Goal: Transaction & Acquisition: Purchase product/service

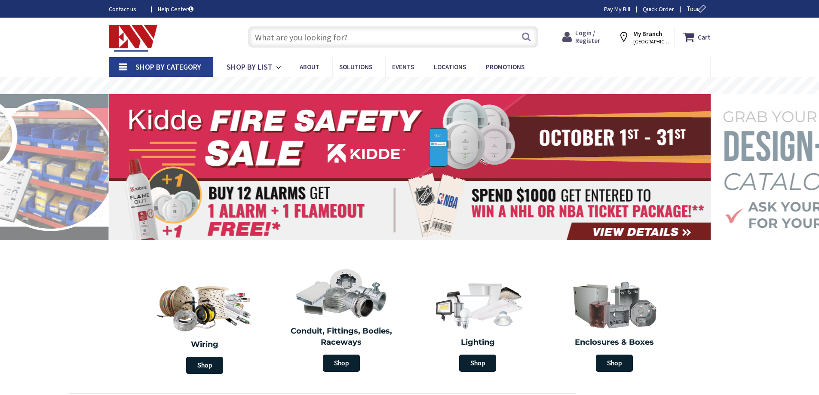
drag, startPoint x: 0, startPoint y: 0, endPoint x: 586, endPoint y: 34, distance: 586.7
click at [586, 34] on span "Login / Register" at bounding box center [587, 37] width 25 height 16
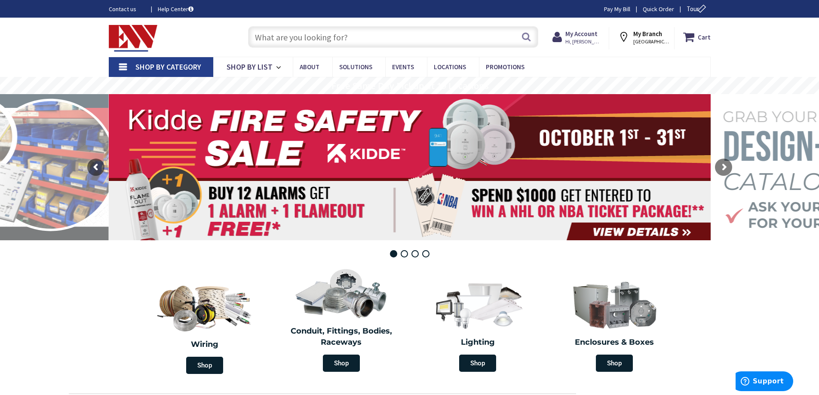
click at [300, 40] on input "text" at bounding box center [393, 36] width 290 height 21
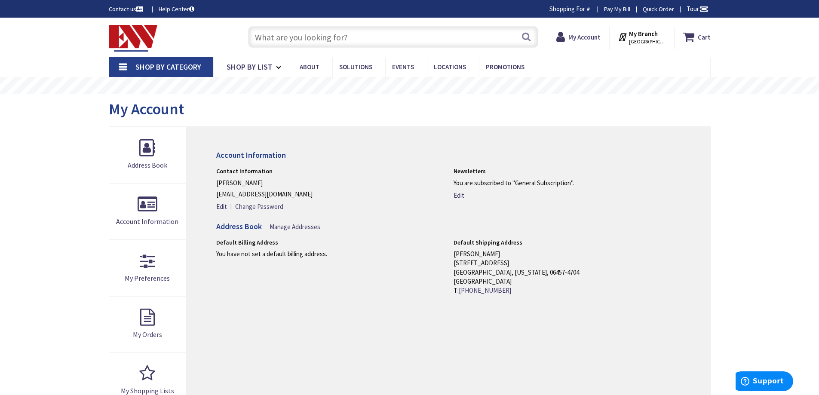
click at [304, 36] on input "text" at bounding box center [393, 36] width 290 height 21
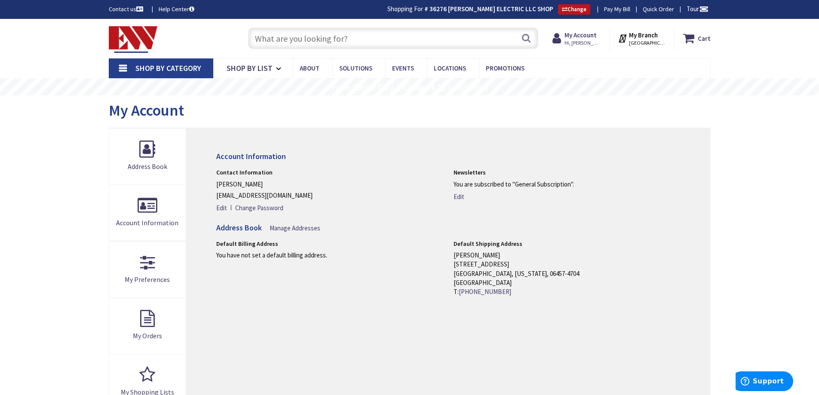
click at [289, 43] on input "text" at bounding box center [393, 38] width 290 height 21
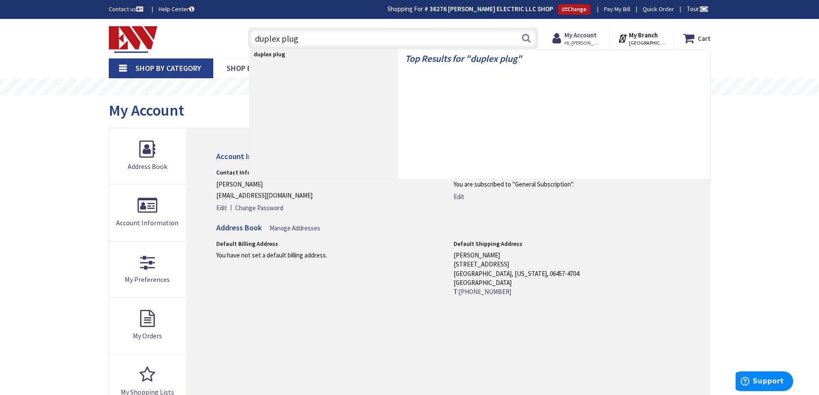
type input "duplex plugs"
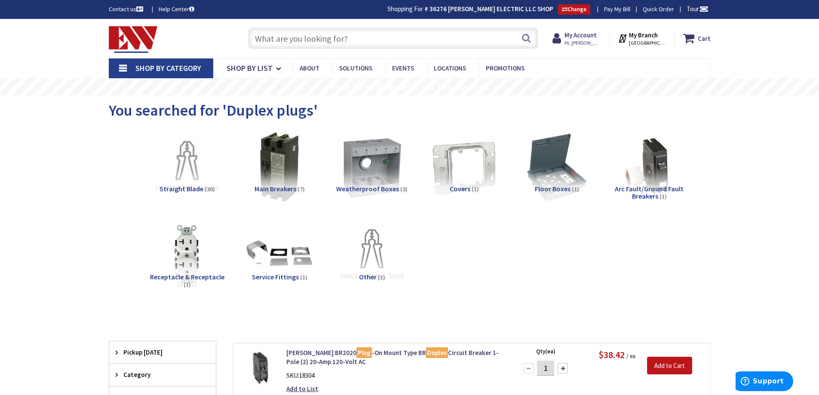
click at [287, 37] on input "text" at bounding box center [393, 38] width 290 height 21
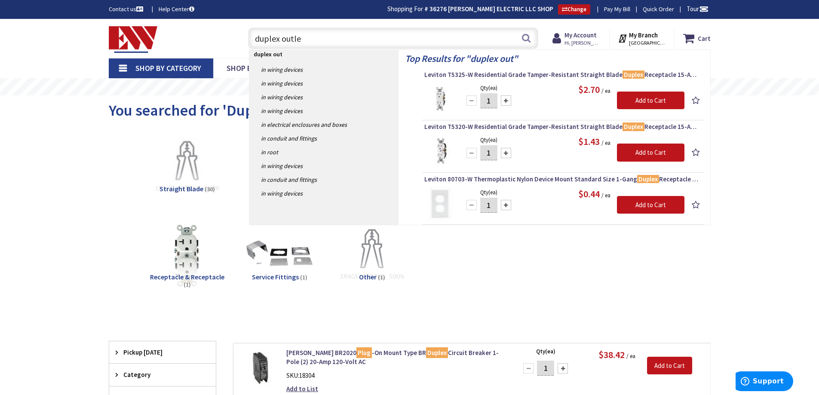
type input "duplex outlet"
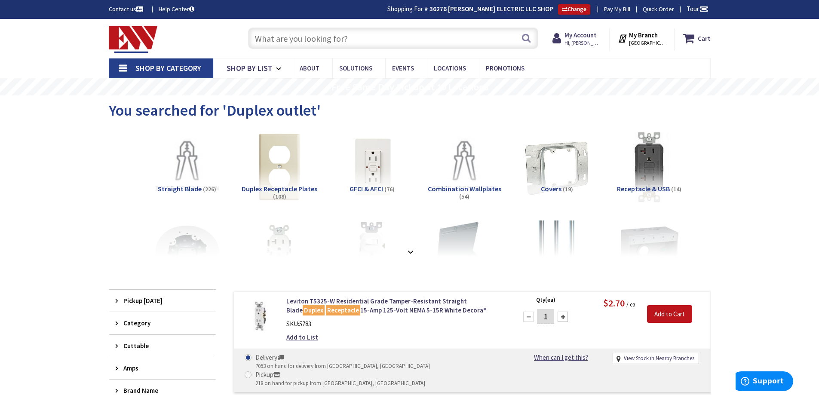
click at [332, 41] on input "text" at bounding box center [393, 38] width 290 height 21
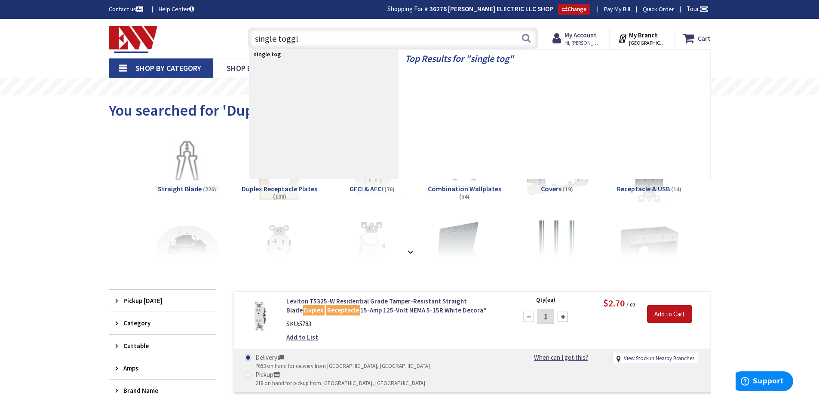
type input "single toggle"
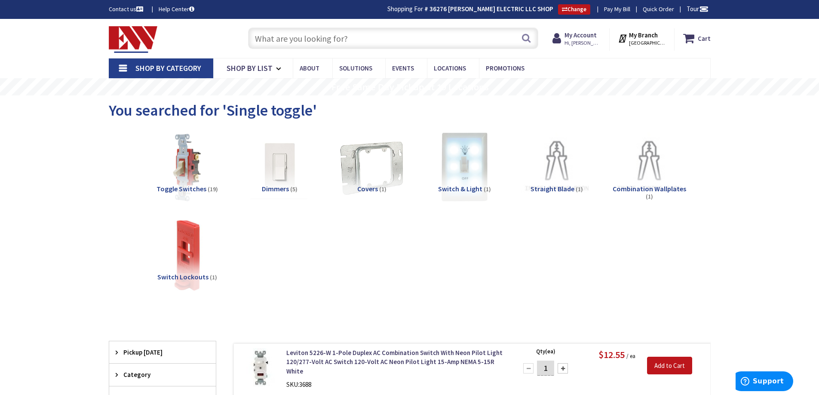
click at [304, 40] on input "text" at bounding box center [393, 38] width 290 height 21
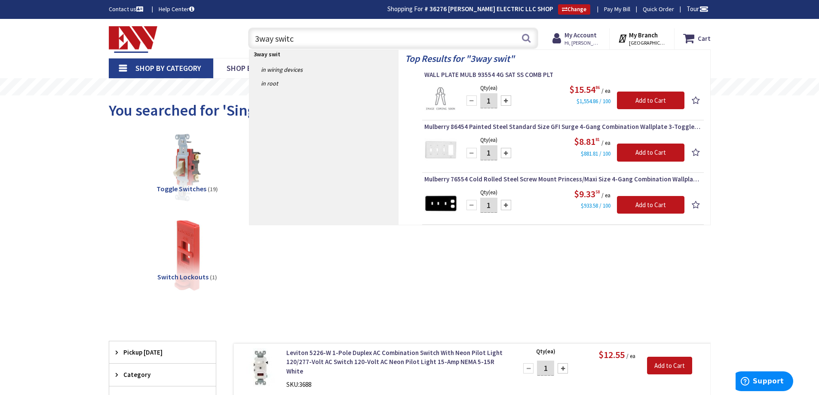
type input "3way switch"
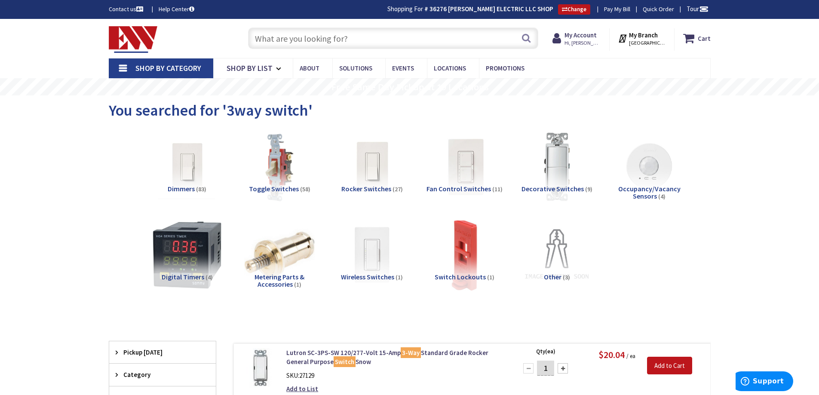
click at [360, 38] on input "text" at bounding box center [393, 38] width 290 height 21
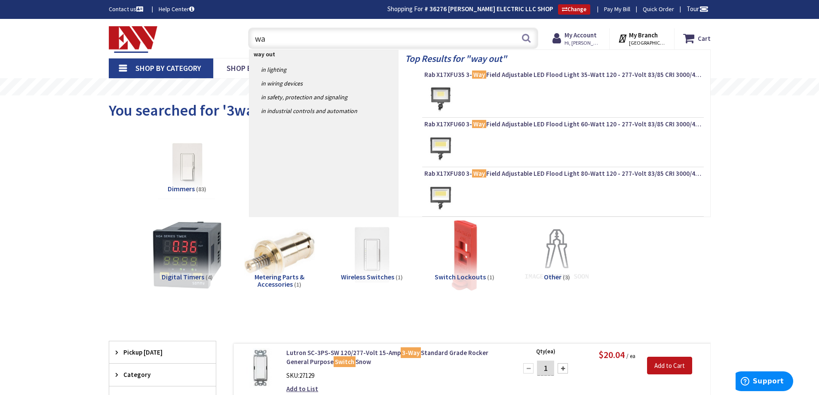
type input "w"
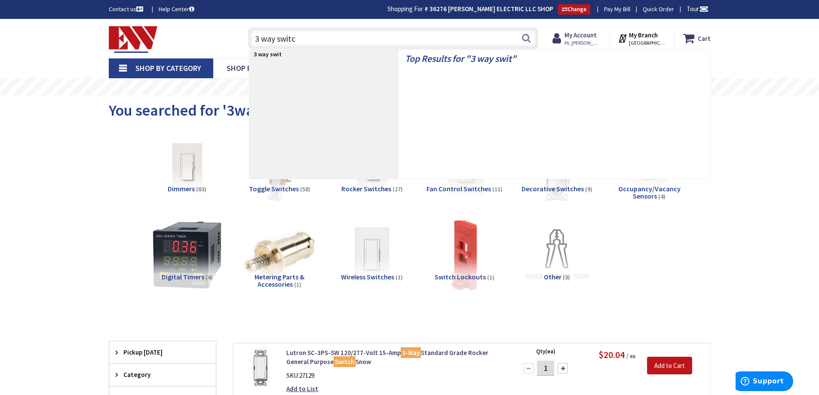
type input "3 way switch"
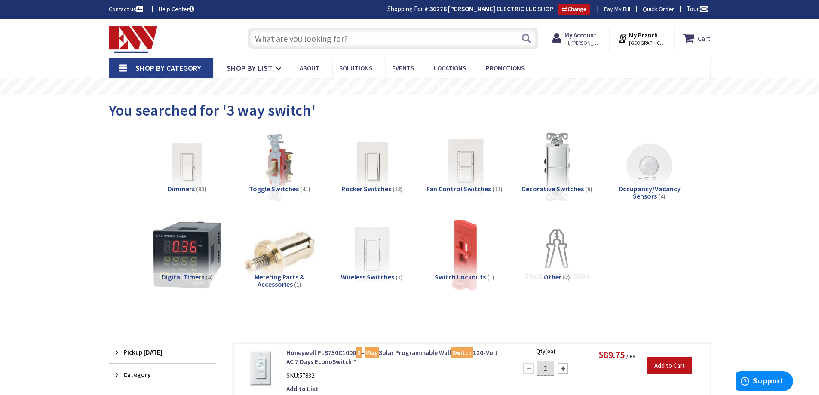
click at [356, 40] on input "text" at bounding box center [393, 38] width 290 height 21
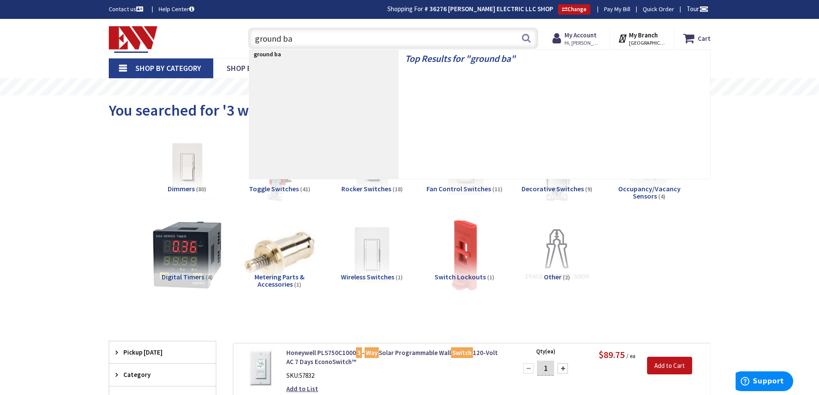
type input "ground bar"
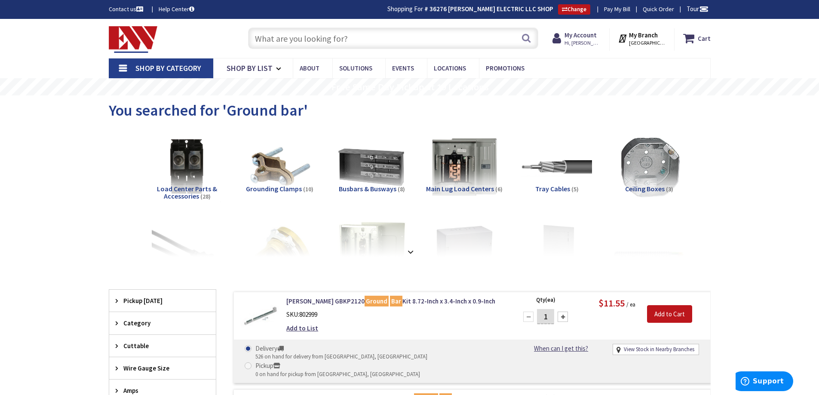
click at [325, 42] on input "text" at bounding box center [393, 38] width 290 height 21
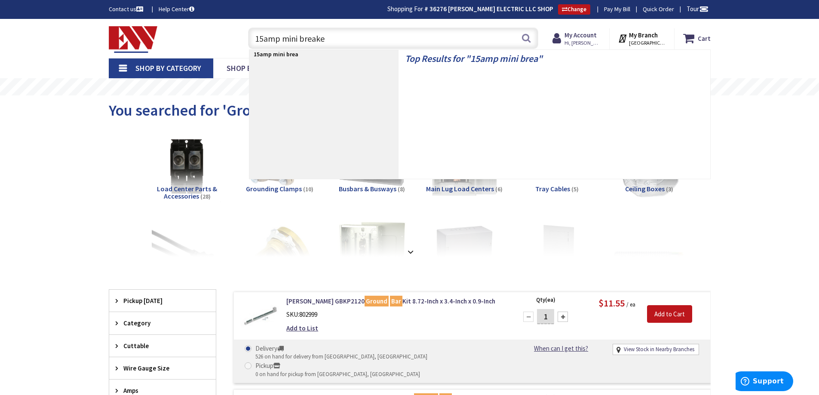
type input "15amp mini breaker"
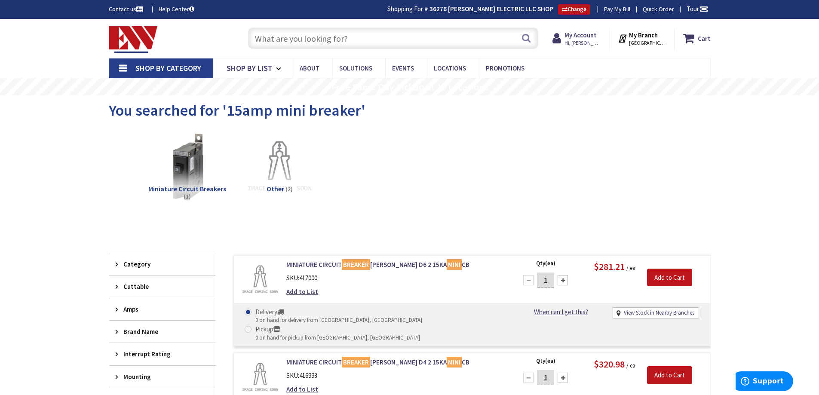
click at [377, 34] on input "text" at bounding box center [393, 38] width 290 height 21
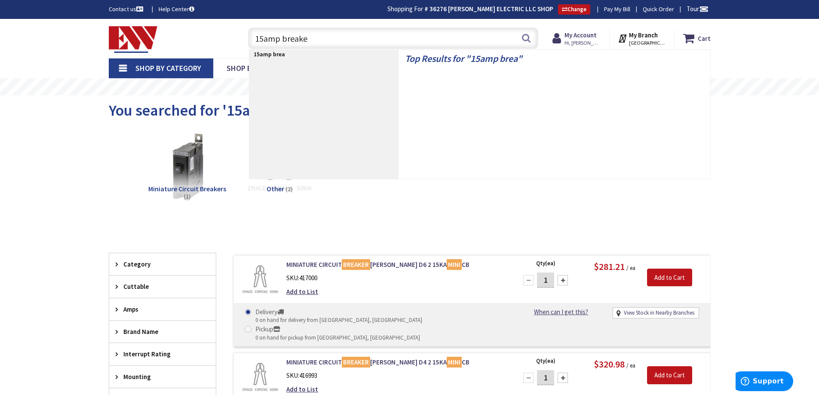
type input "15amp breaker"
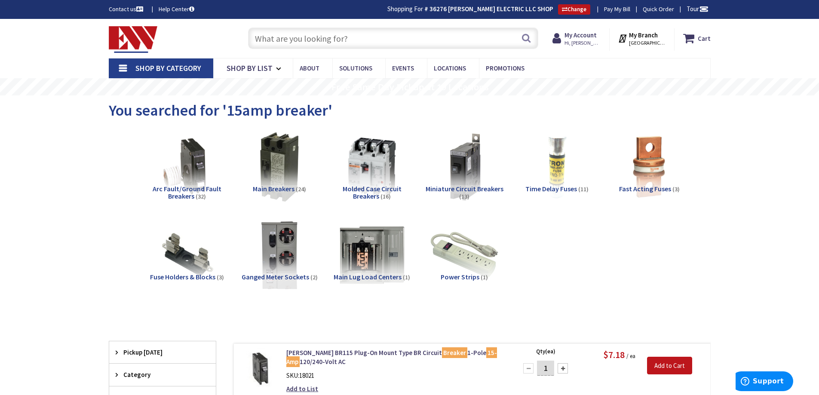
click at [352, 43] on input "text" at bounding box center [393, 38] width 290 height 21
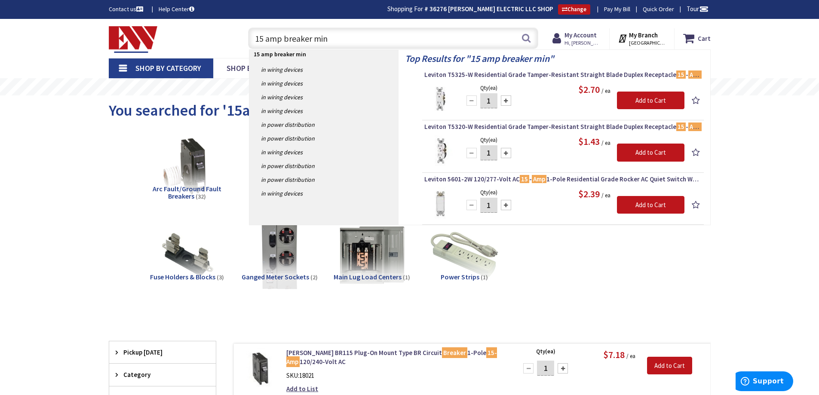
type input "15 amp breaker mini"
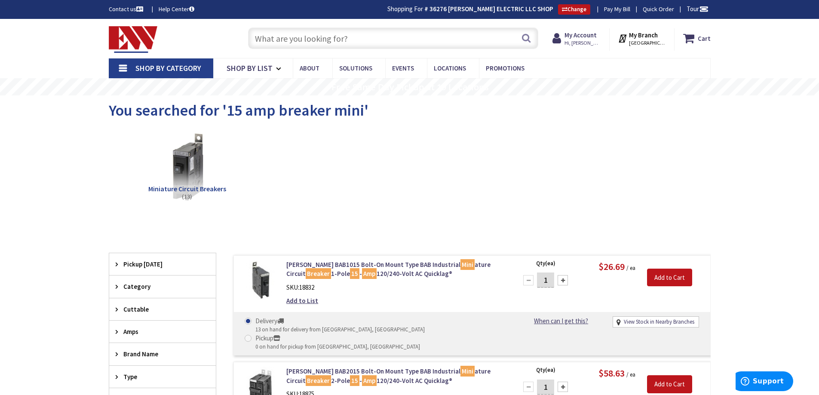
click at [323, 43] on input "text" at bounding box center [393, 38] width 290 height 21
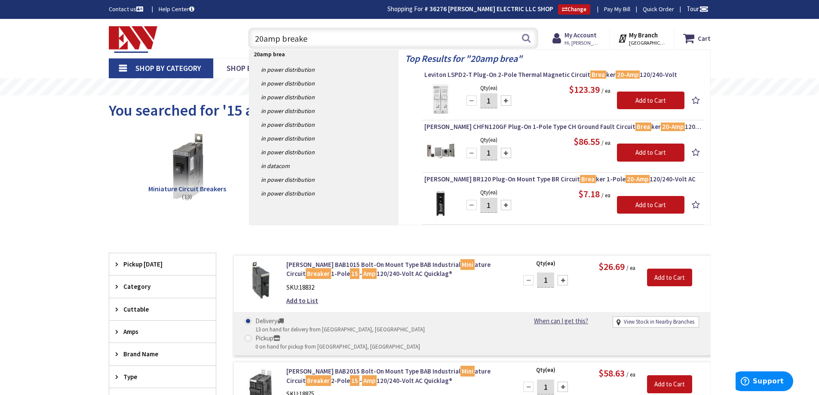
type input "20amp breaker"
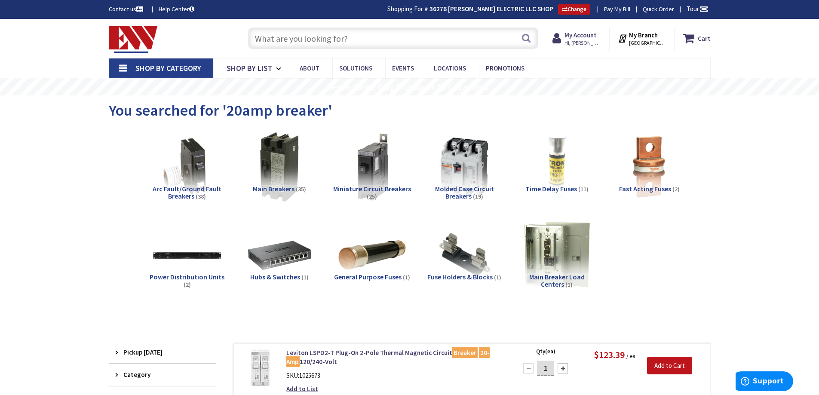
click at [311, 42] on input "text" at bounding box center [393, 38] width 290 height 21
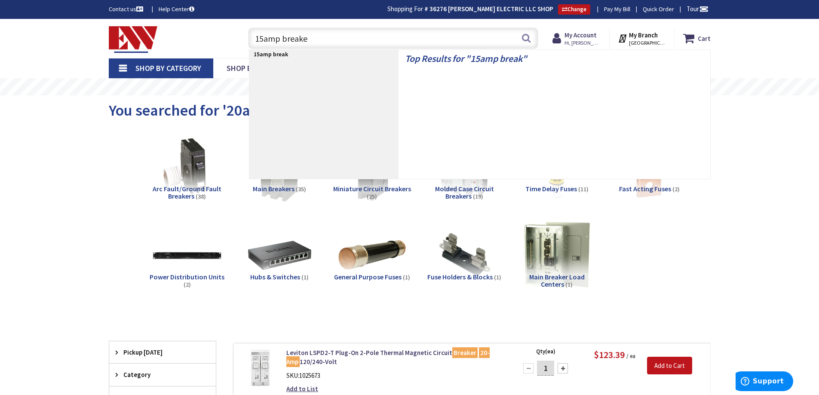
type input "15amp breaker"
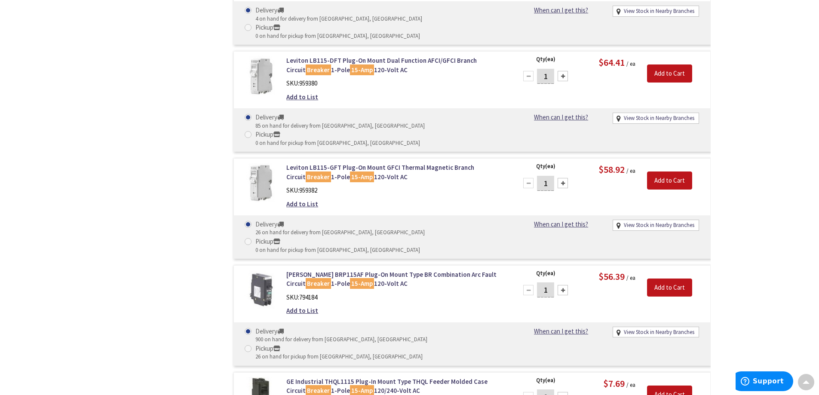
scroll to position [947, 0]
